Goal: Transaction & Acquisition: Download file/media

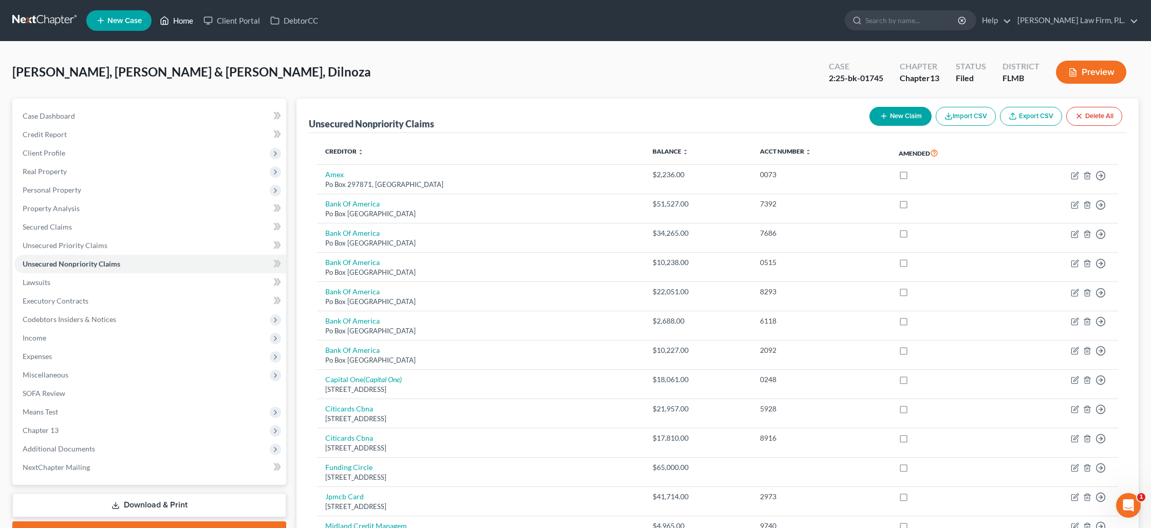
click at [179, 18] on link "Home" at bounding box center [177, 20] width 44 height 18
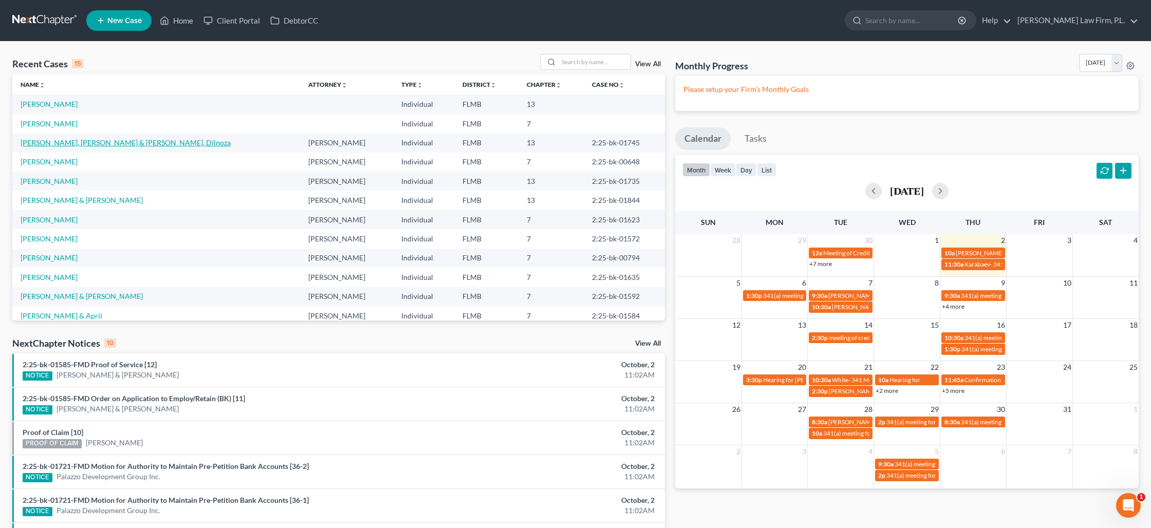
click at [131, 145] on link "[PERSON_NAME], [PERSON_NAME] & [PERSON_NAME], Dilnoza" at bounding box center [126, 142] width 210 height 9
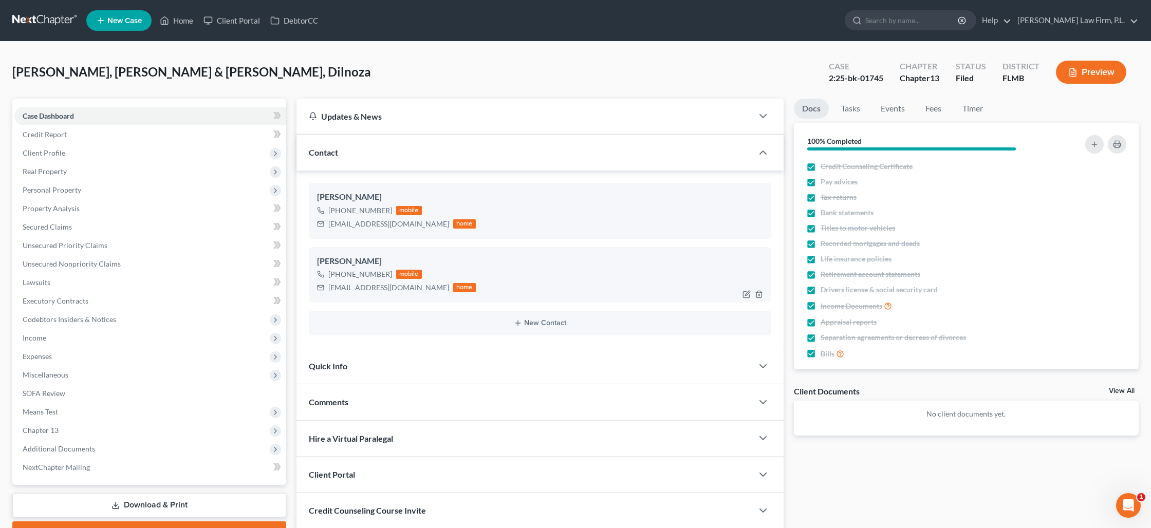
scroll to position [76, 0]
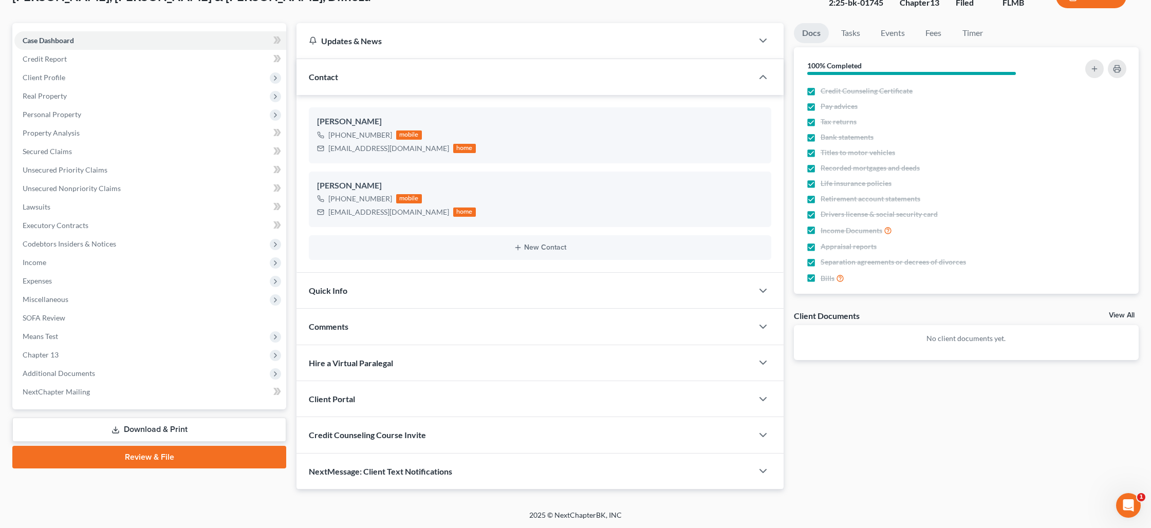
click at [166, 436] on link "Download & Print" at bounding box center [149, 430] width 274 height 24
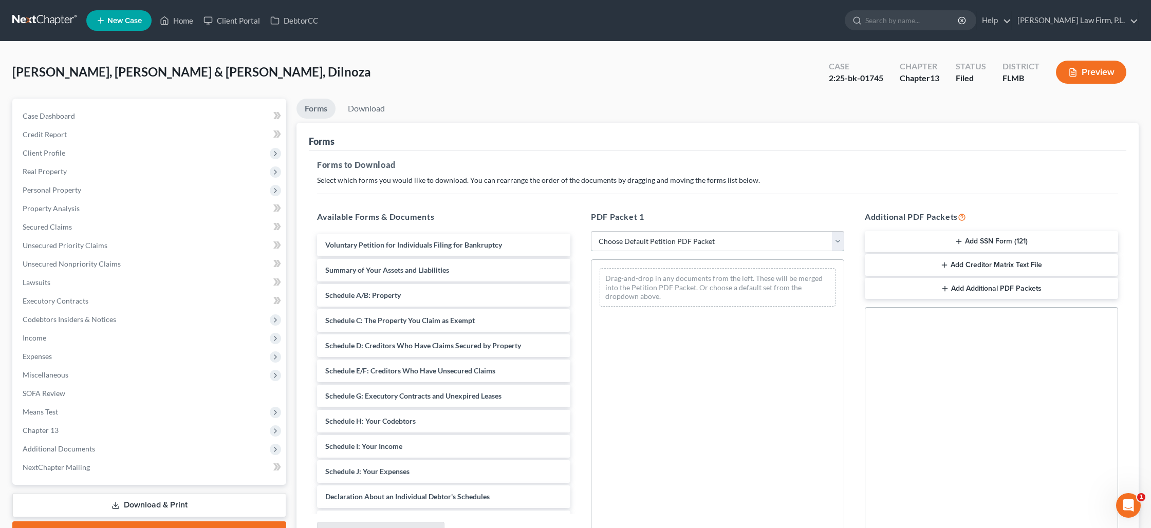
click at [668, 242] on select "Choose Default Petition PDF Packet Complete Bankruptcy Petition (all forms and …" at bounding box center [717, 241] width 253 height 21
select select "0"
click at [591, 231] on select "Choose Default Petition PDF Packet Complete Bankruptcy Petition (all forms and …" at bounding box center [717, 241] width 253 height 21
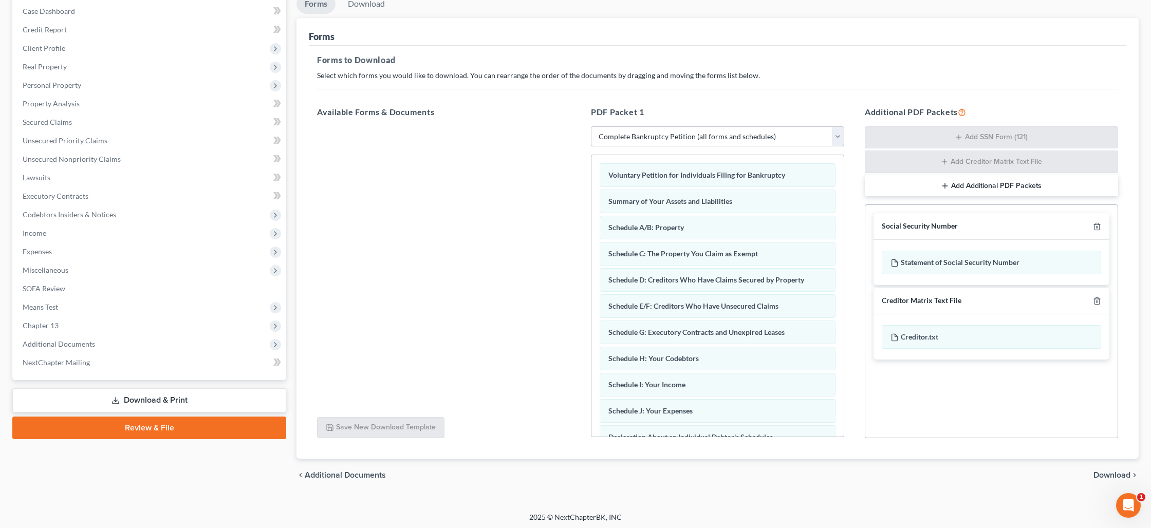
scroll to position [107, 0]
click at [1109, 470] on span "Download" at bounding box center [1111, 473] width 37 height 8
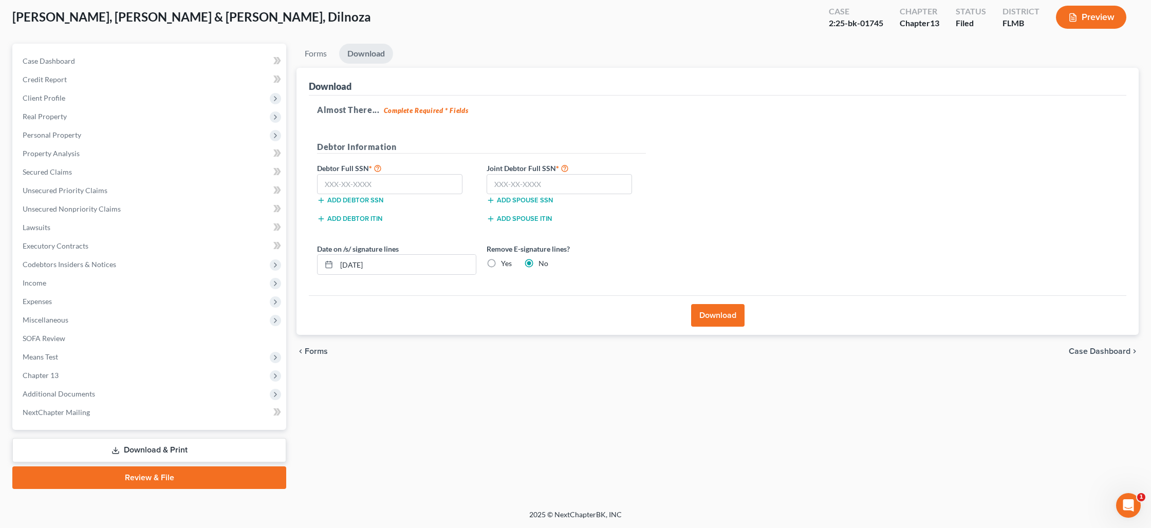
scroll to position [54, 0]
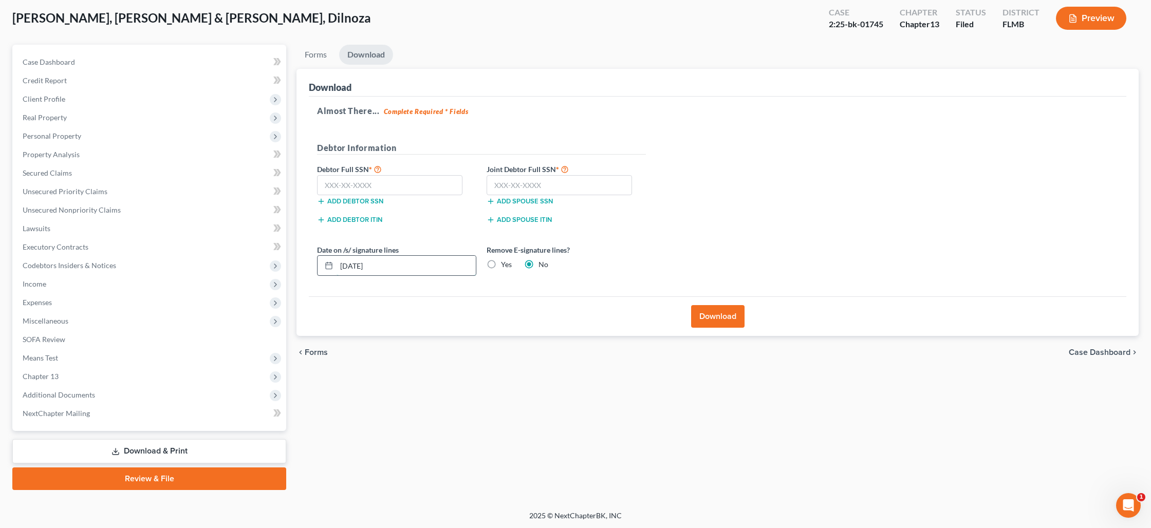
click at [425, 263] on input "[DATE]" at bounding box center [406, 266] width 139 height 20
click at [712, 318] on button "Download" at bounding box center [717, 316] width 53 height 23
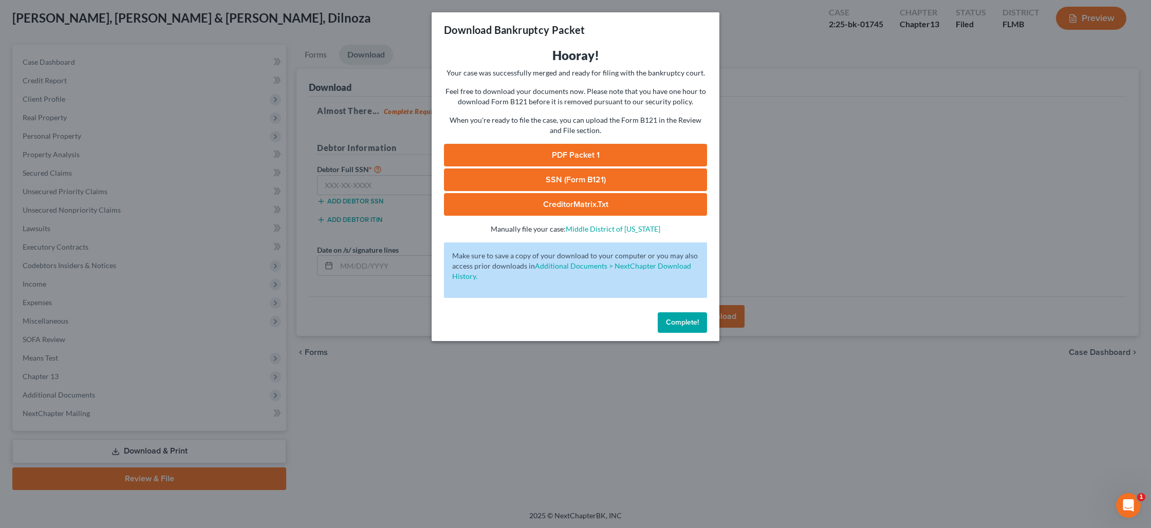
click at [582, 158] on link "PDF Packet 1" at bounding box center [575, 155] width 263 height 23
click at [666, 328] on button "Complete!" at bounding box center [682, 322] width 49 height 21
